Goal: Task Accomplishment & Management: Use online tool/utility

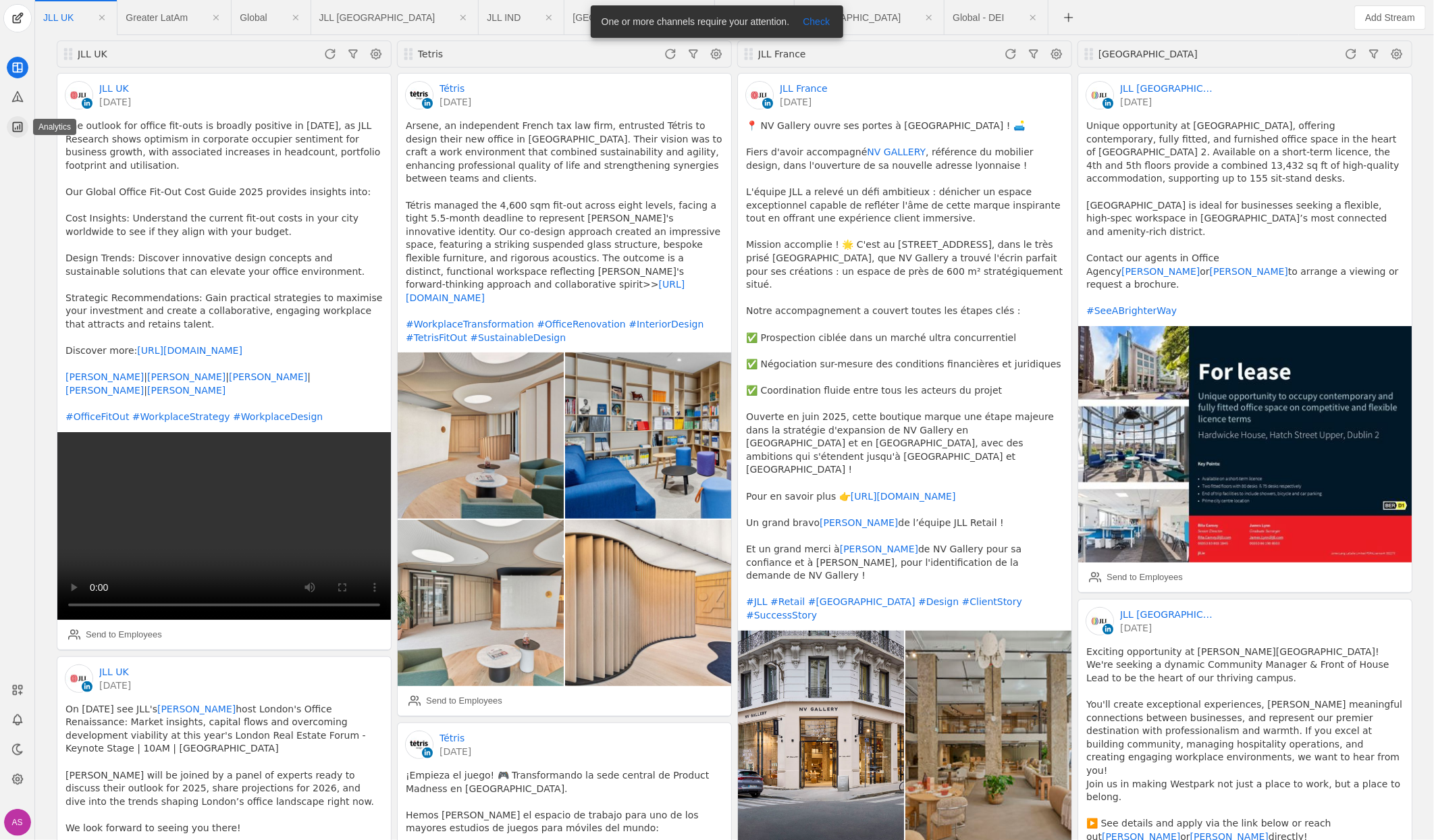
click at [13, 124] on icon at bounding box center [17, 126] width 9 height 9
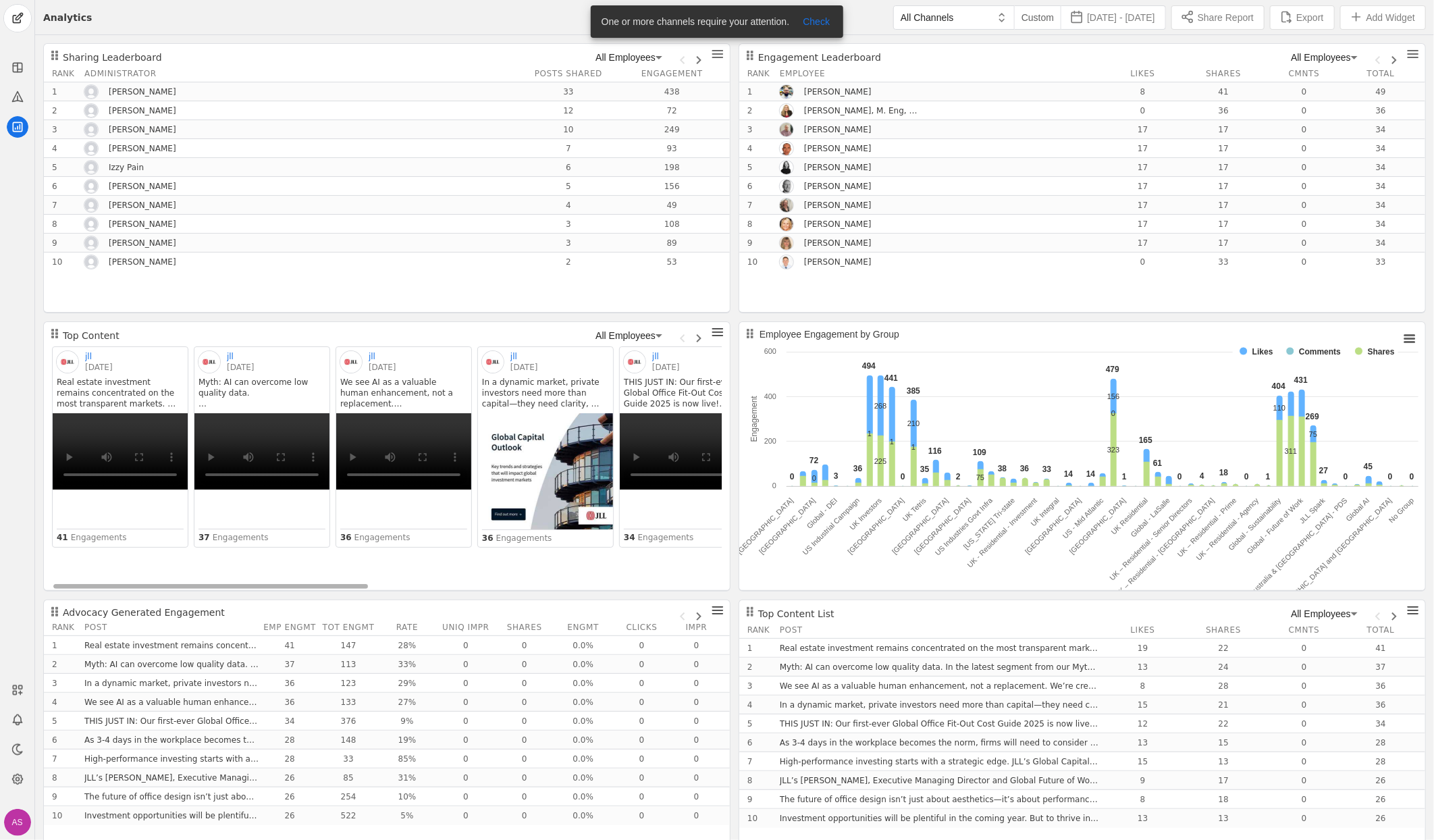
click at [556, 18] on div "All Channels Custom [DATE] - [DATE] Share Report Export Add Widget" at bounding box center [759, 17] width 1334 height 34
click at [1302, 20] on span "Export" at bounding box center [1310, 17] width 27 height 14
click at [1007, 61] on div "Engagement Leaderboard All Employees" at bounding box center [1083, 57] width 670 height 16
click at [1092, 17] on span "[DATE] - [DATE]" at bounding box center [1121, 17] width 68 height 14
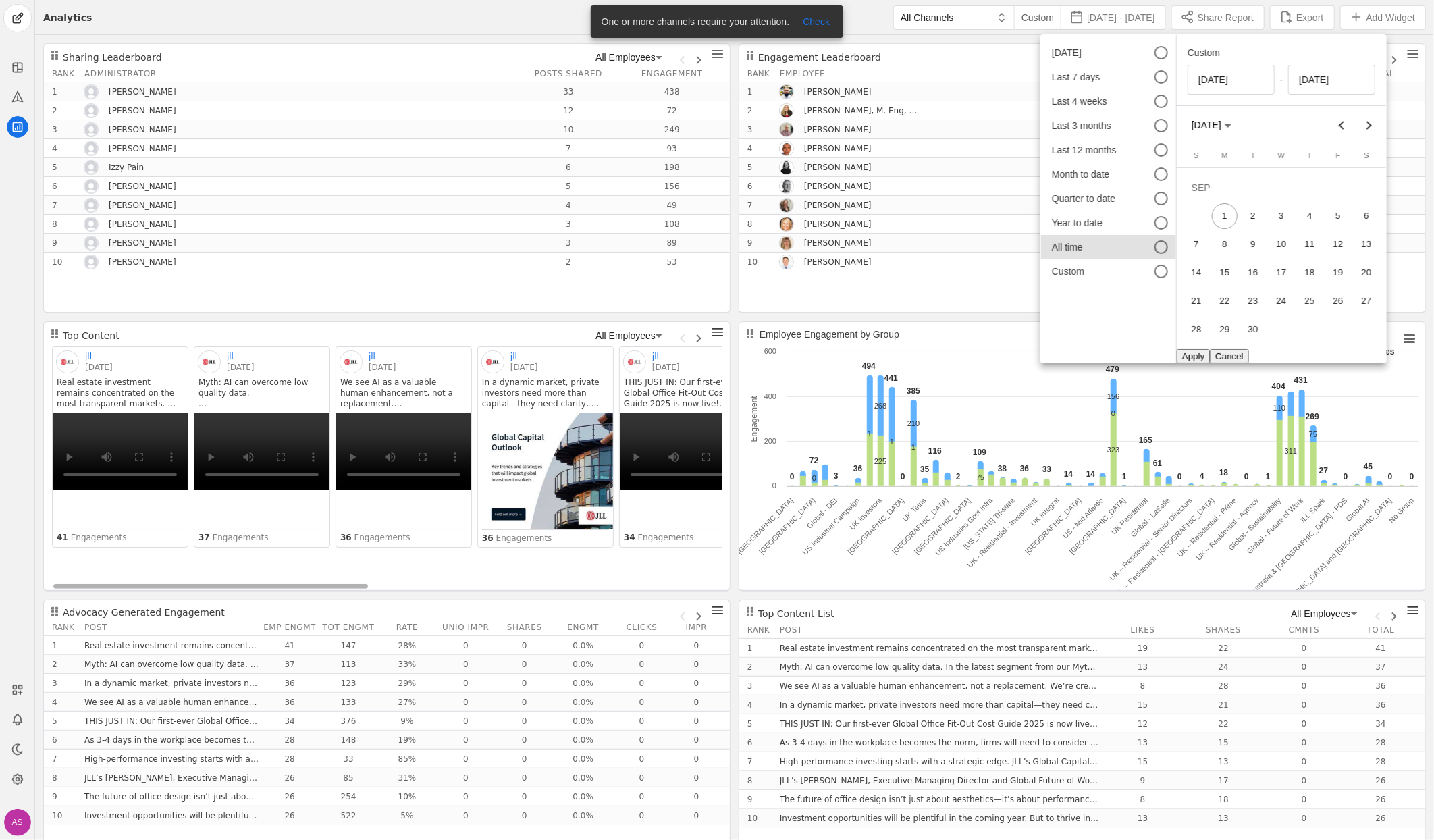
click at [1111, 237] on mat-list-option "All time" at bounding box center [1108, 247] width 135 height 24
type input "[DATE]"
click at [1098, 226] on div "Year to date" at bounding box center [1093, 222] width 84 height 14
type input "[DATE]"
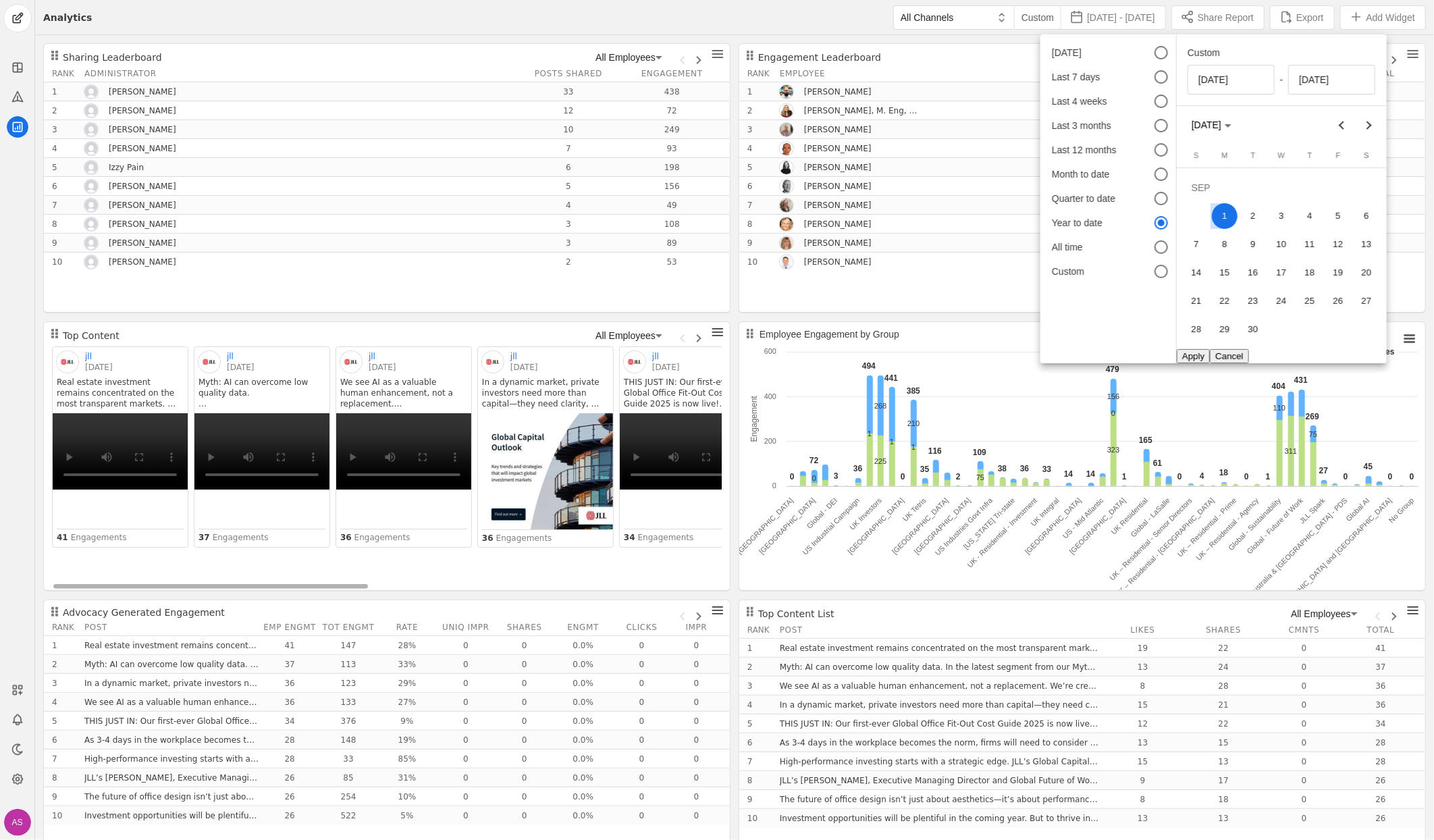
click at [1187, 354] on button "Apply" at bounding box center [1193, 356] width 33 height 14
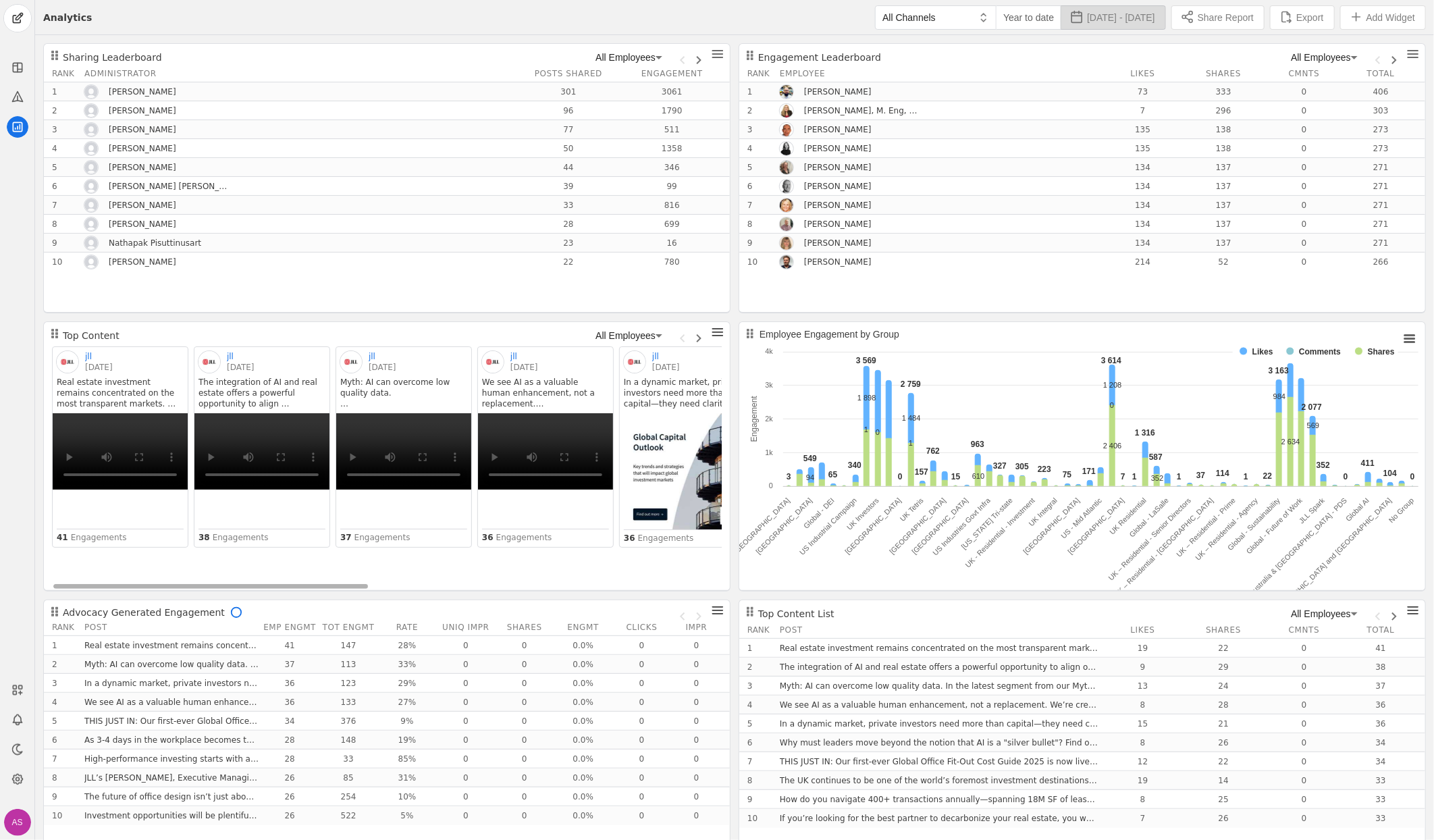
click at [1142, 18] on span "[DATE] - [DATE]" at bounding box center [1121, 17] width 68 height 14
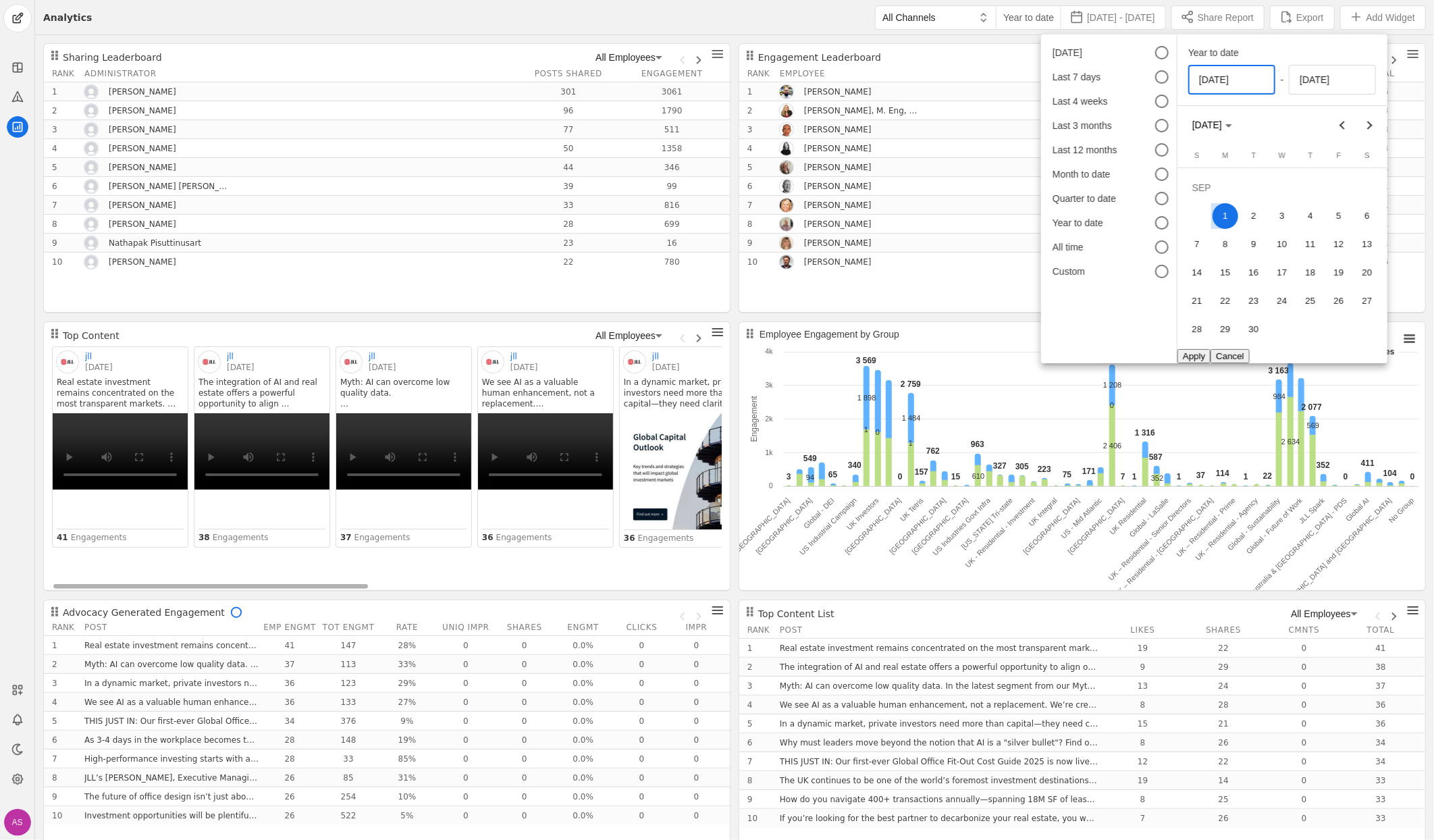
click at [1252, 82] on input "[DATE]" at bounding box center [1232, 80] width 65 height 16
click at [1217, 353] on button "Cancel" at bounding box center [1230, 356] width 39 height 14
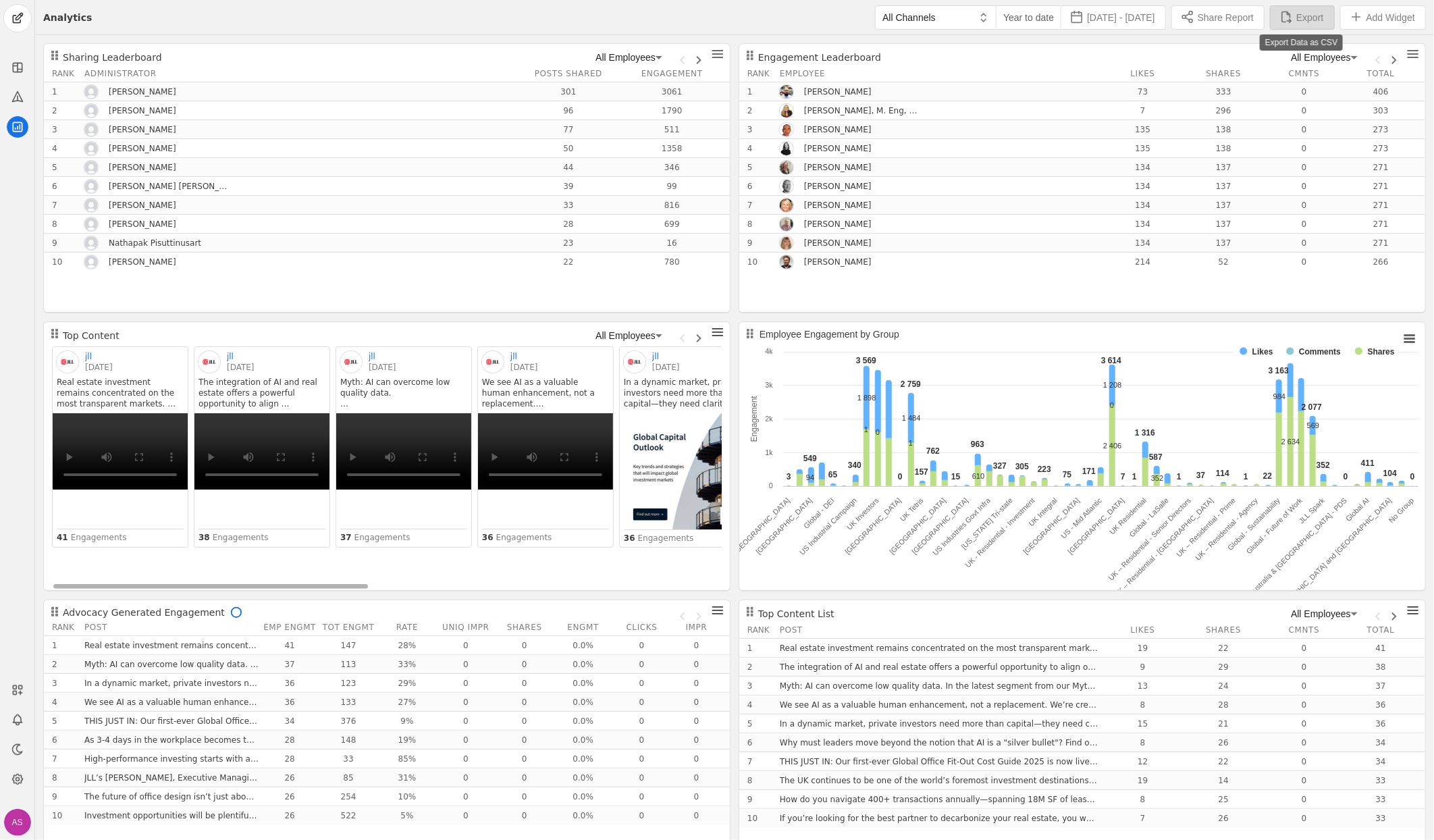
click at [1306, 22] on span "Export" at bounding box center [1310, 17] width 27 height 14
click at [1054, 62] on div "Engagement Leaderboard All Employees" at bounding box center [1083, 57] width 670 height 16
click at [1294, 7] on span "button" at bounding box center [1302, 17] width 63 height 23
